Goal: Information Seeking & Learning: Learn about a topic

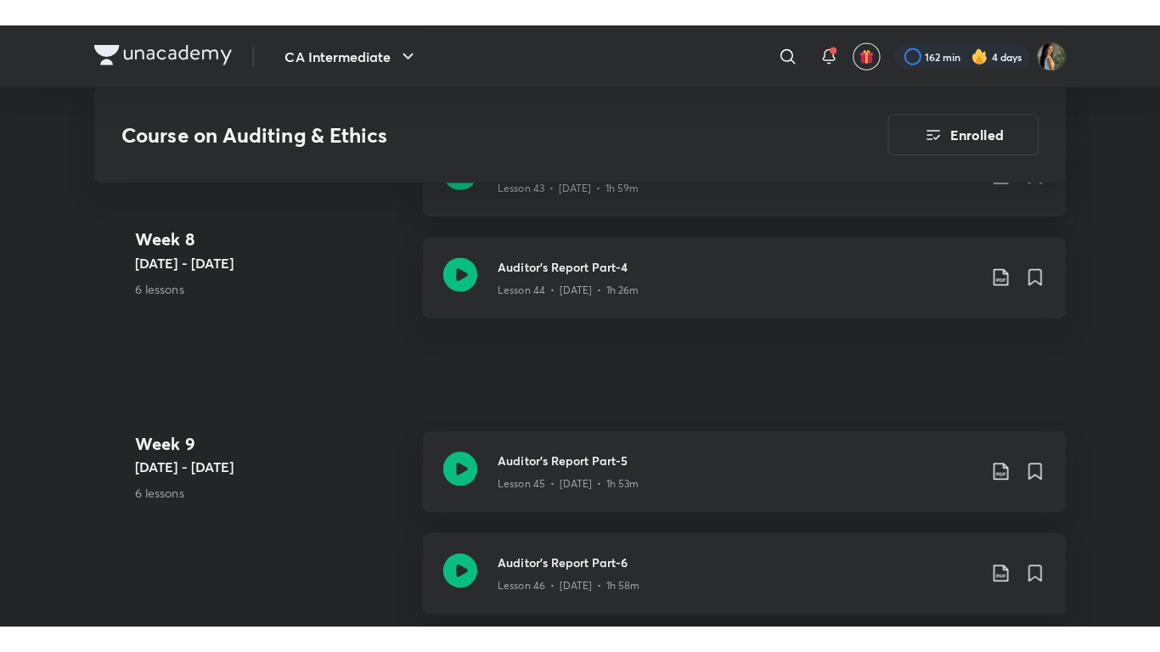
scroll to position [5990, 0]
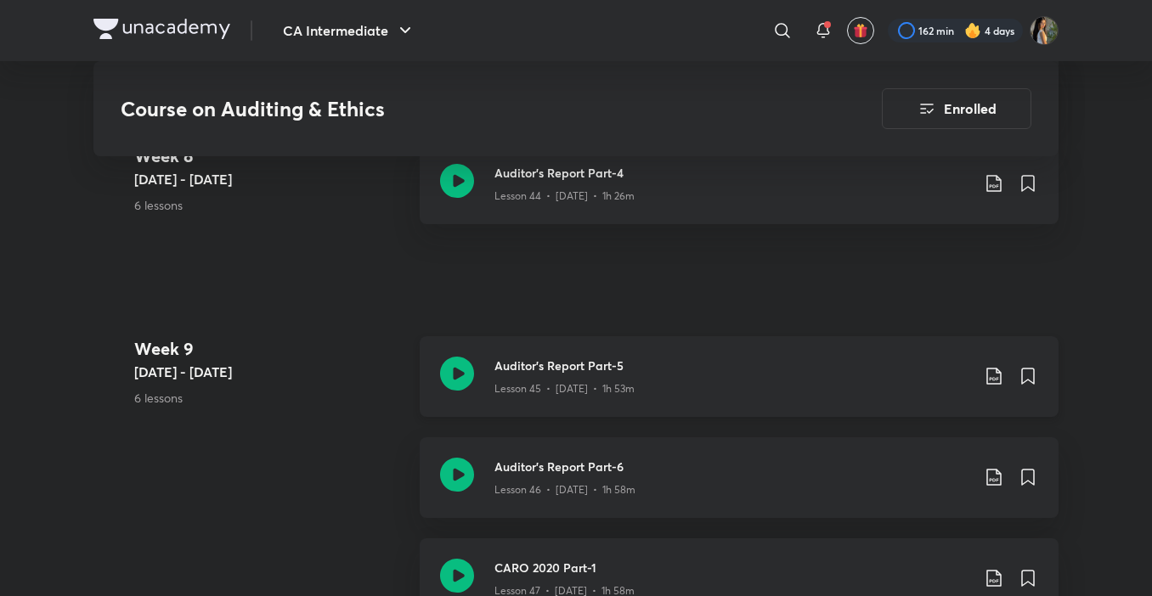
click at [703, 387] on div "Lesson 45 • [DATE] • 1h 53m" at bounding box center [732, 386] width 476 height 22
